Goal: Use online tool/utility: Utilize a website feature to perform a specific function

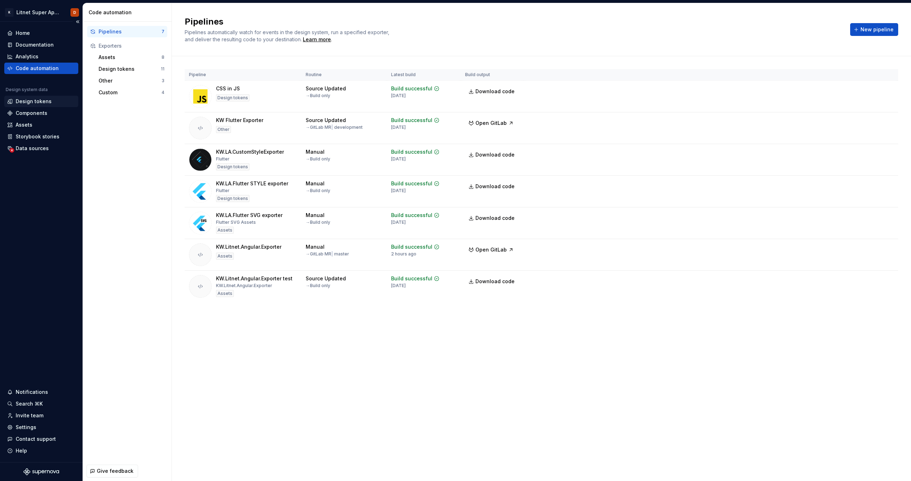
click at [36, 105] on div "Design tokens" at bounding box center [34, 101] width 36 height 7
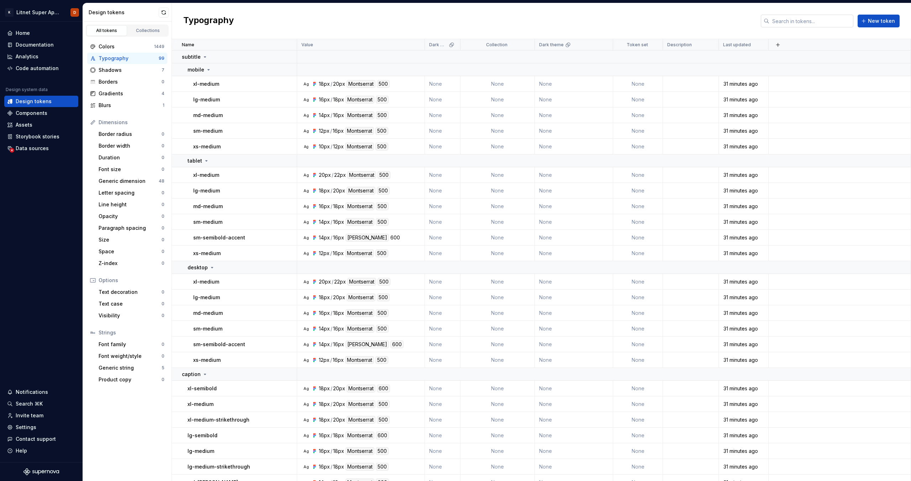
click at [786, 24] on input "text" at bounding box center [811, 21] width 84 height 13
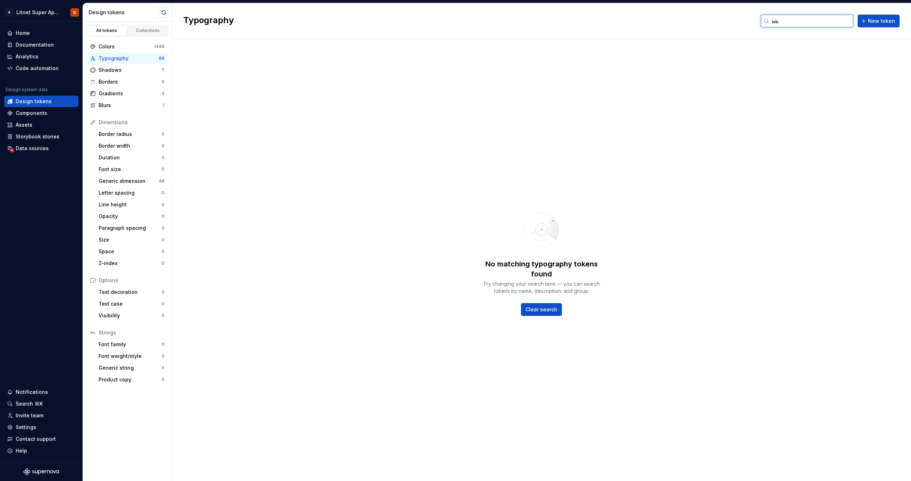
type input "ы"
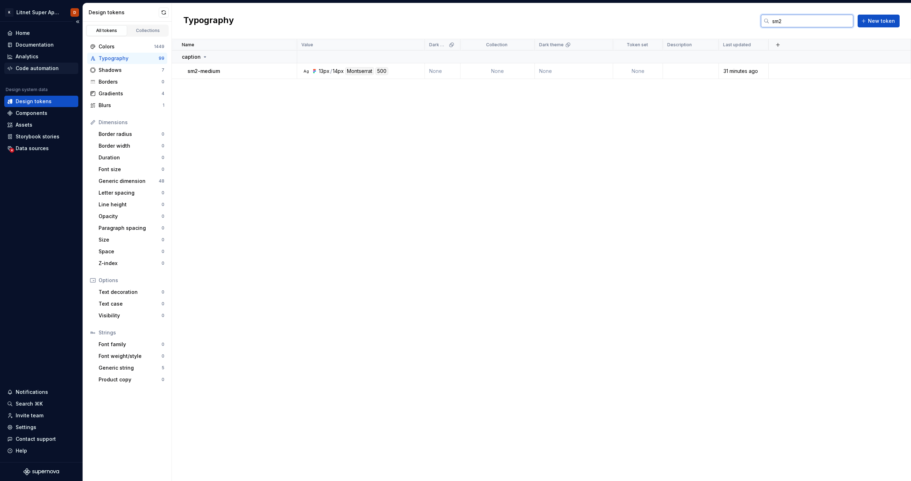
type input "sm2"
click at [30, 72] on div "Code automation" at bounding box center [41, 68] width 74 height 11
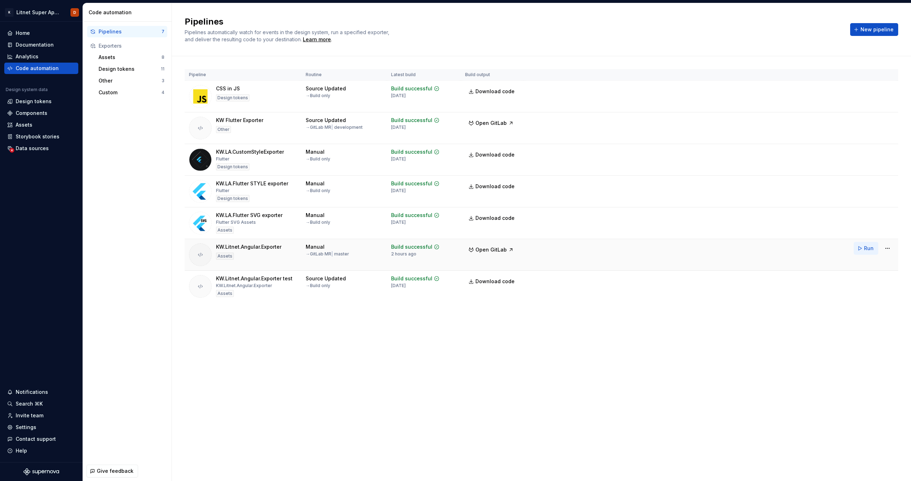
click at [868, 251] on span "Run" at bounding box center [869, 248] width 10 height 7
